Goal: Information Seeking & Learning: Learn about a topic

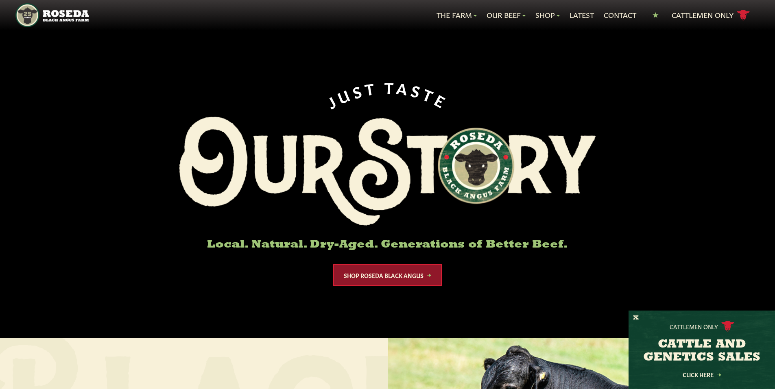
click at [416, 281] on link "Shop Roseda Black Angus" at bounding box center [387, 276] width 109 height 22
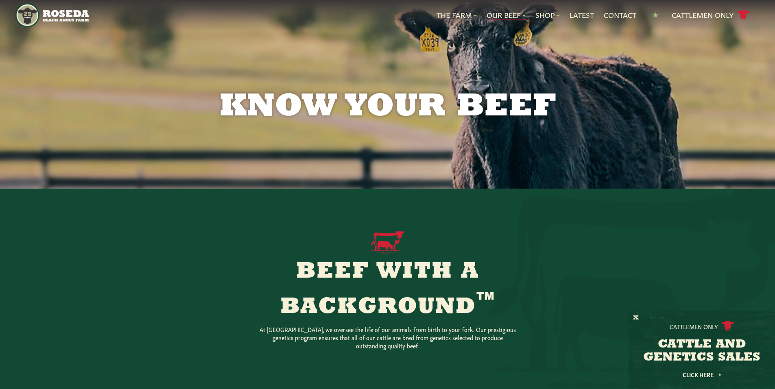
click at [639, 318] on div "Cattlemen Only CATTLE AND GENETICS SALES Click Here" at bounding box center [702, 350] width 147 height 79
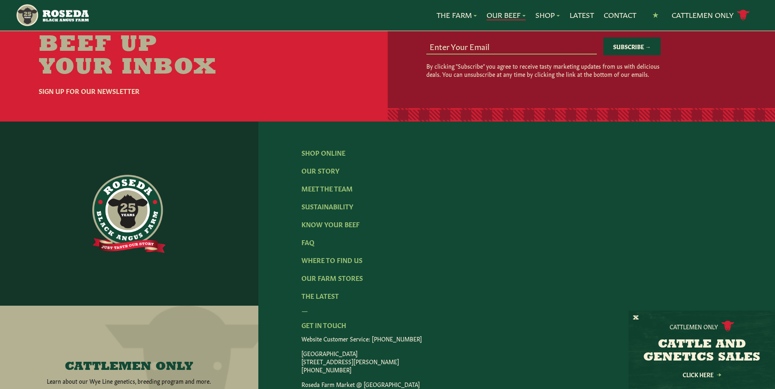
scroll to position [1669, 0]
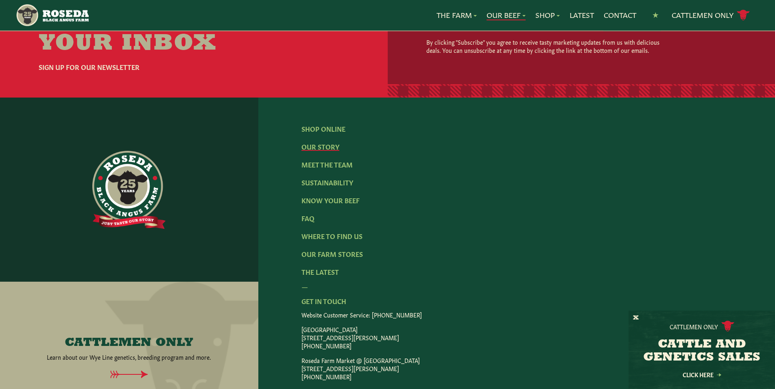
click at [326, 142] on link "Our Story" at bounding box center [321, 146] width 38 height 9
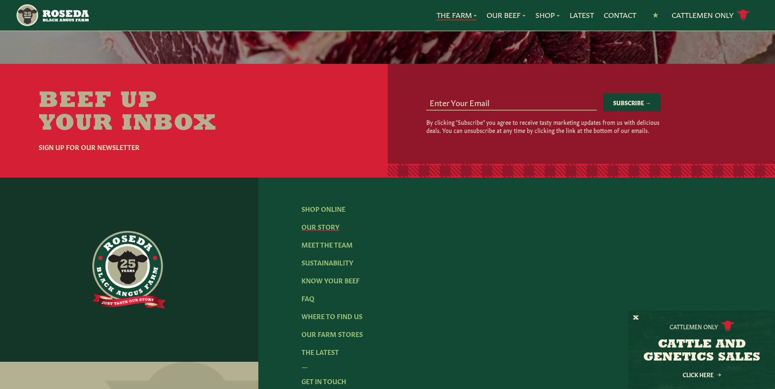
scroll to position [2483, 0]
